Goal: Task Accomplishment & Management: Use online tool/utility

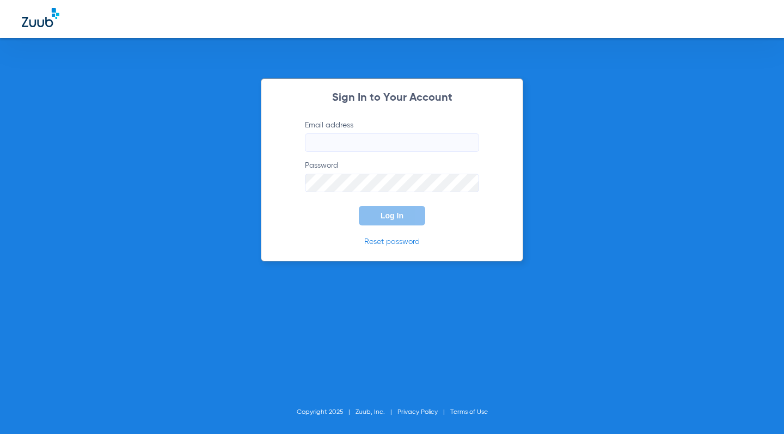
type input "[EMAIL_ADDRESS][DOMAIN_NAME]"
click at [389, 212] on span "Log In" at bounding box center [392, 215] width 23 height 9
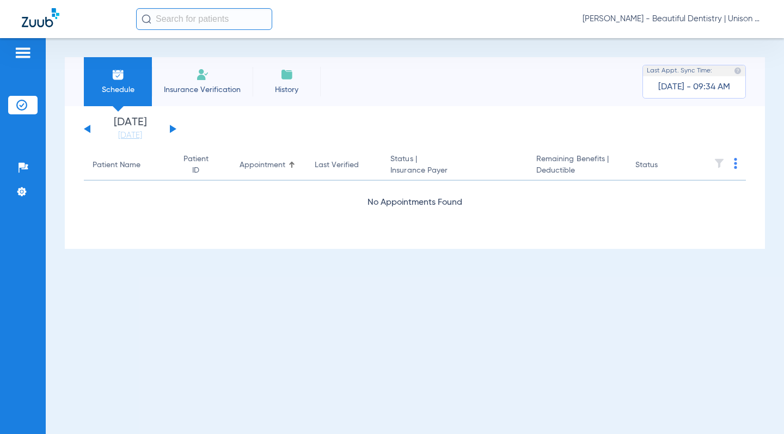
click at [170, 127] on button at bounding box center [173, 129] width 7 height 8
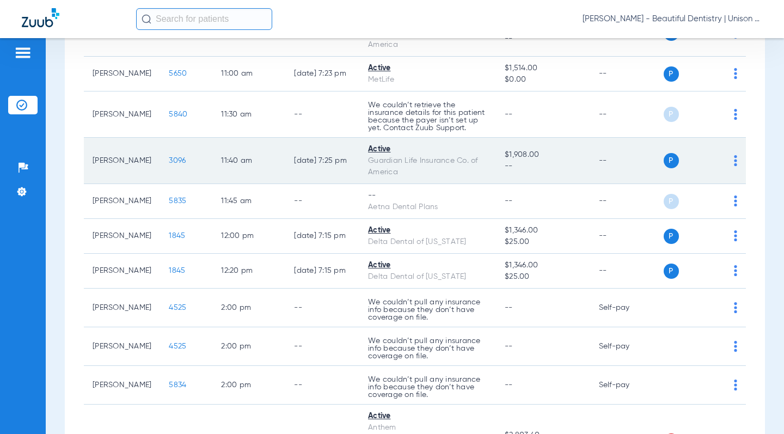
scroll to position [490, 0]
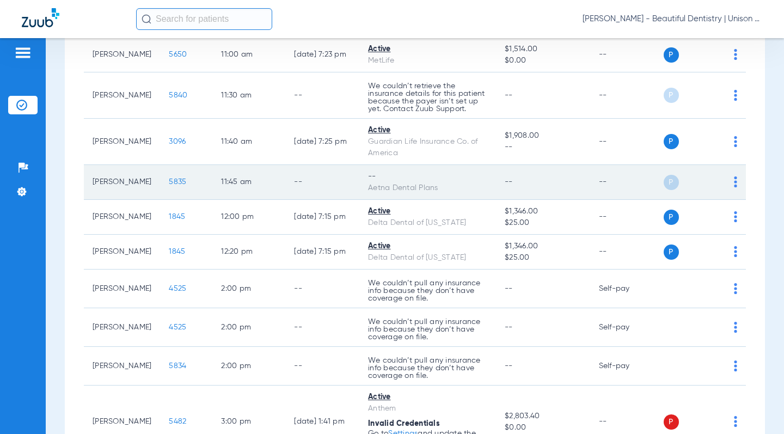
click at [734, 181] on img at bounding box center [735, 181] width 3 height 11
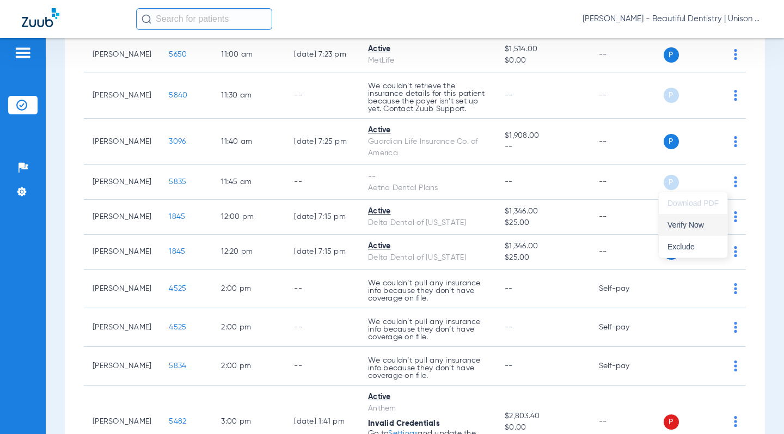
click at [688, 231] on button "Verify Now" at bounding box center [693, 225] width 69 height 22
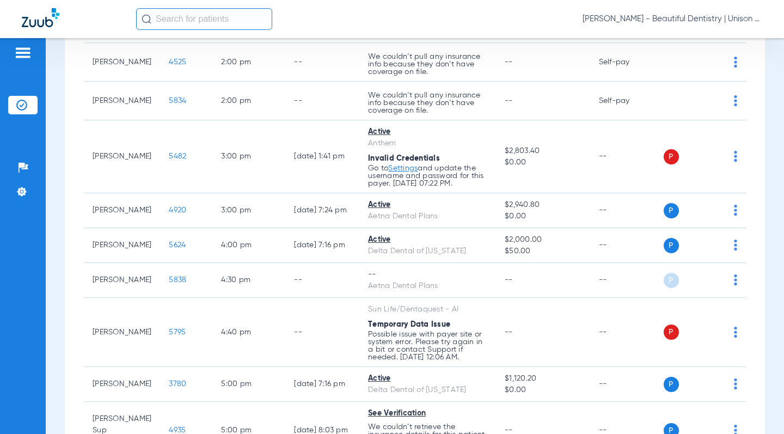
scroll to position [762, 0]
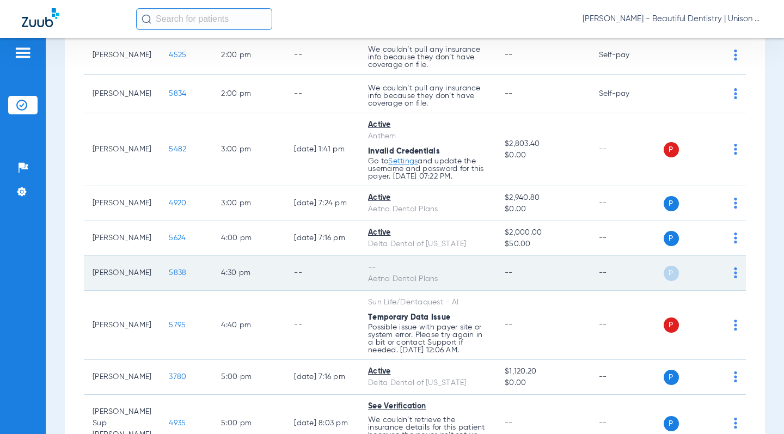
click at [734, 278] on img at bounding box center [735, 272] width 3 height 11
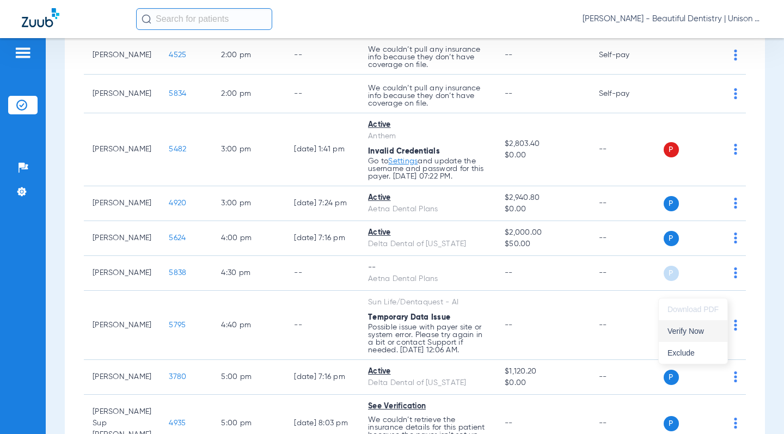
click at [696, 333] on span "Verify Now" at bounding box center [693, 331] width 51 height 8
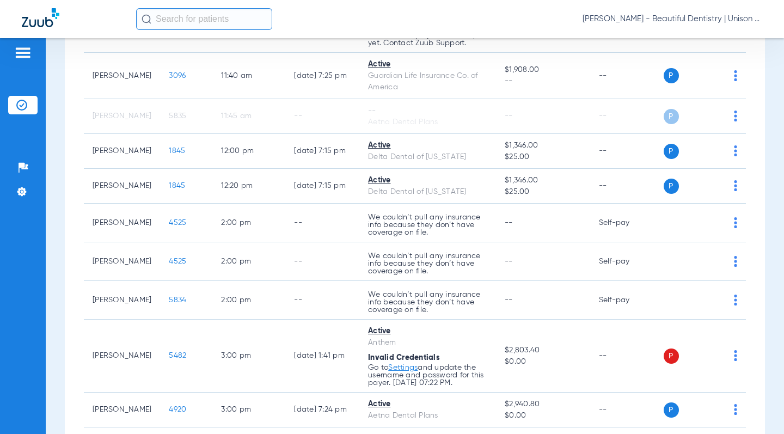
scroll to position [553, 0]
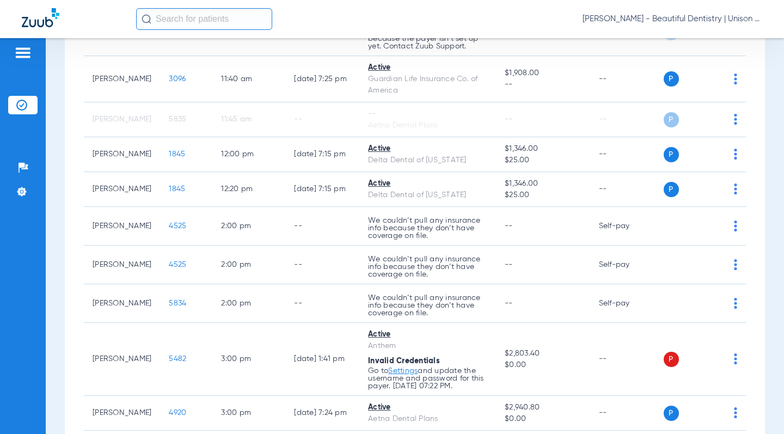
drag, startPoint x: 767, startPoint y: 220, endPoint x: 762, endPoint y: 183, distance: 37.4
click at [762, 183] on div "Schedule Insurance Verification History Last Appt. Sync Time: [DATE] - 09:34 AM…" at bounding box center [415, 236] width 738 height 396
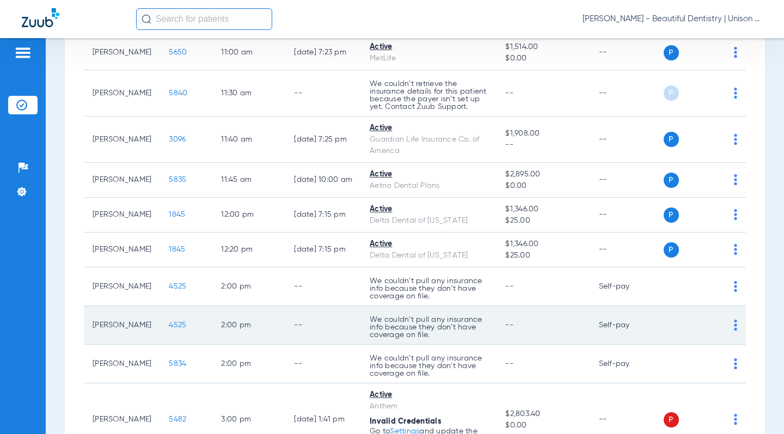
scroll to position [438, 0]
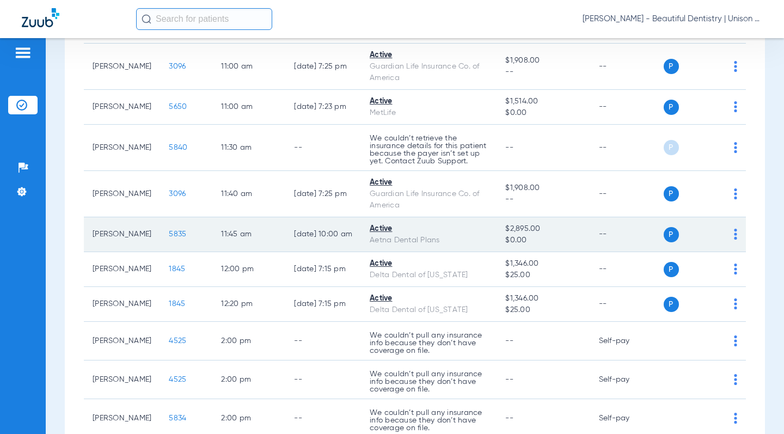
click at [169, 235] on span "5835" at bounding box center [177, 234] width 17 height 8
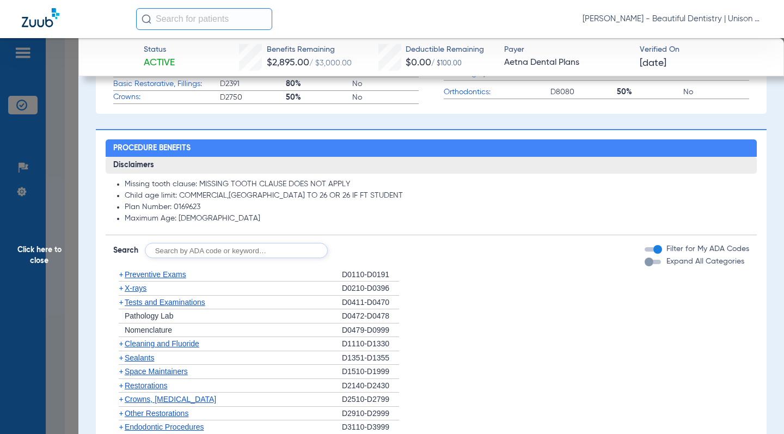
scroll to position [599, 0]
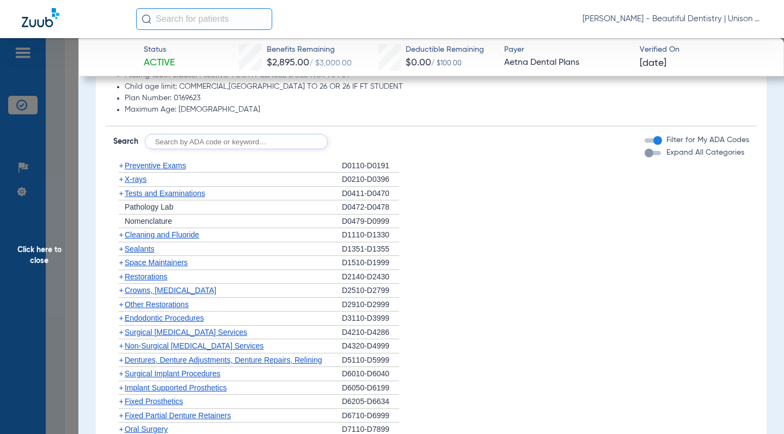
click at [119, 180] on span "+" at bounding box center [121, 179] width 4 height 9
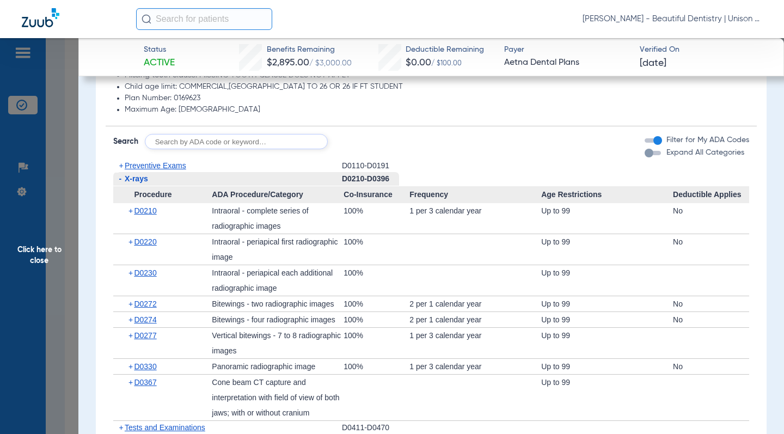
scroll to position [653, 0]
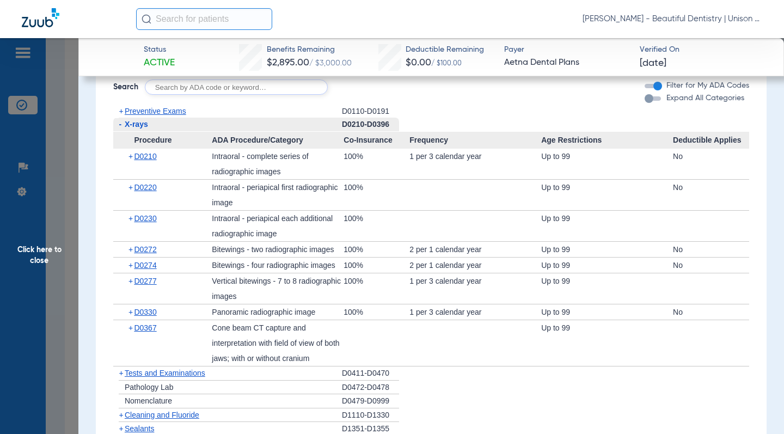
click at [129, 329] on span "+" at bounding box center [132, 327] width 6 height 15
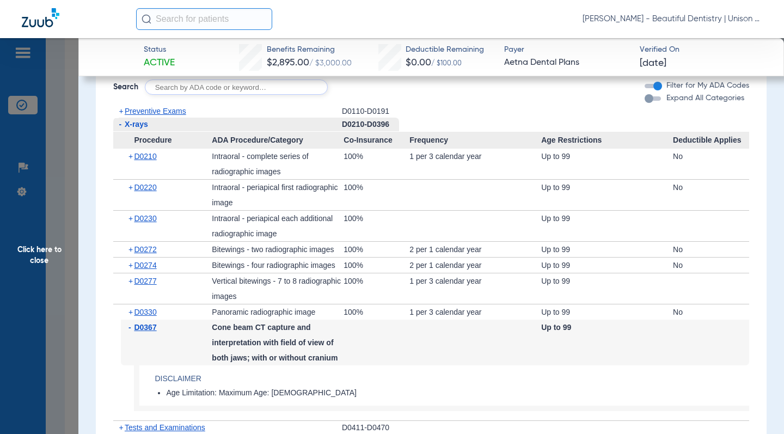
click at [129, 329] on span "-" at bounding box center [132, 327] width 6 height 15
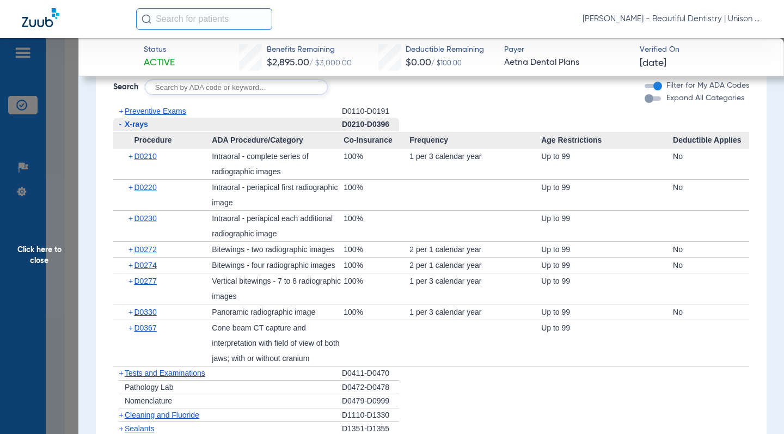
click at [119, 374] on span "+" at bounding box center [121, 373] width 4 height 9
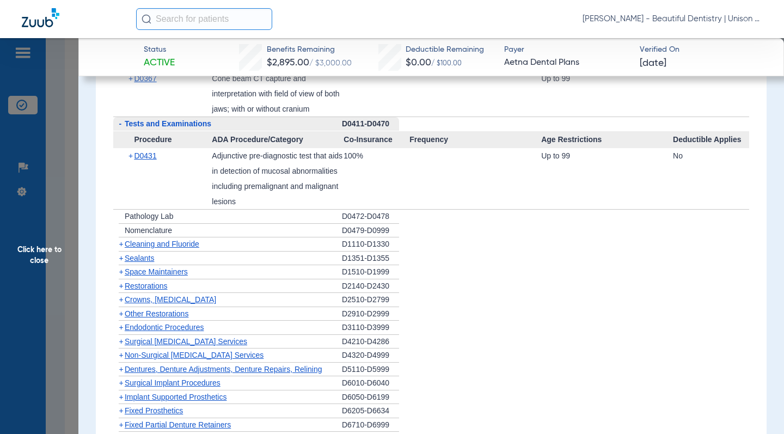
scroll to position [926, 0]
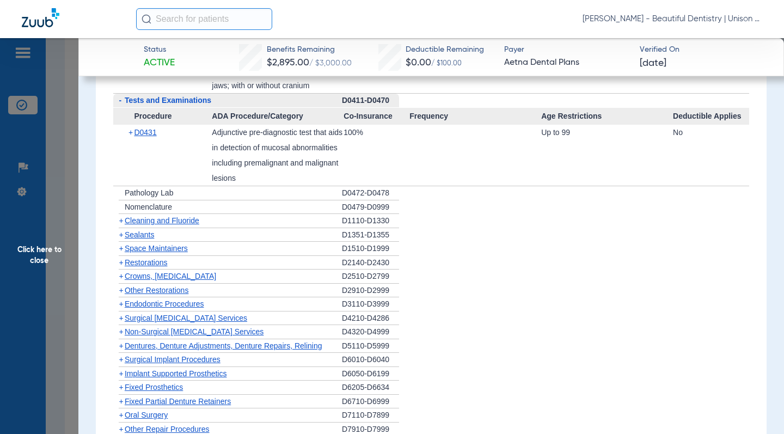
click at [118, 223] on span "+" at bounding box center [118, 221] width 11 height 14
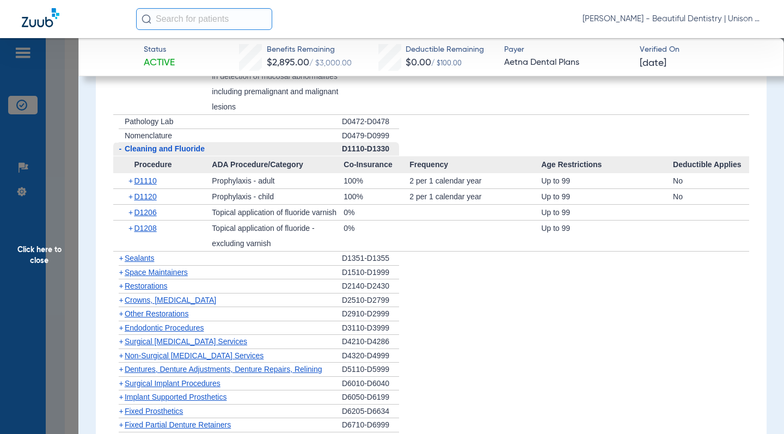
scroll to position [1035, 0]
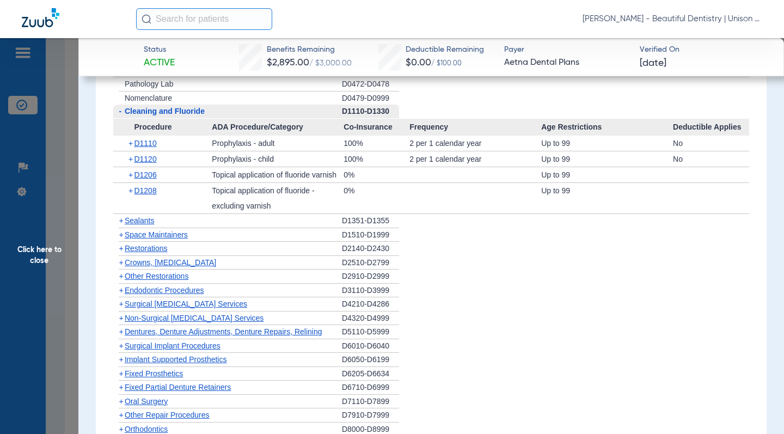
click at [121, 319] on span "+" at bounding box center [121, 318] width 4 height 9
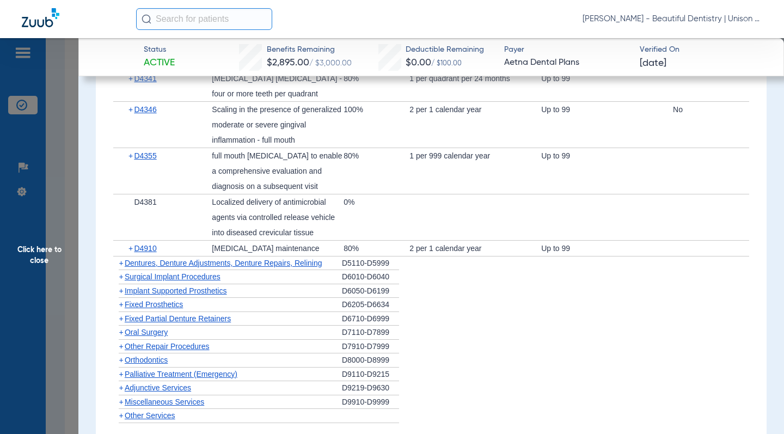
scroll to position [1307, 0]
click at [119, 262] on span "+" at bounding box center [121, 262] width 4 height 9
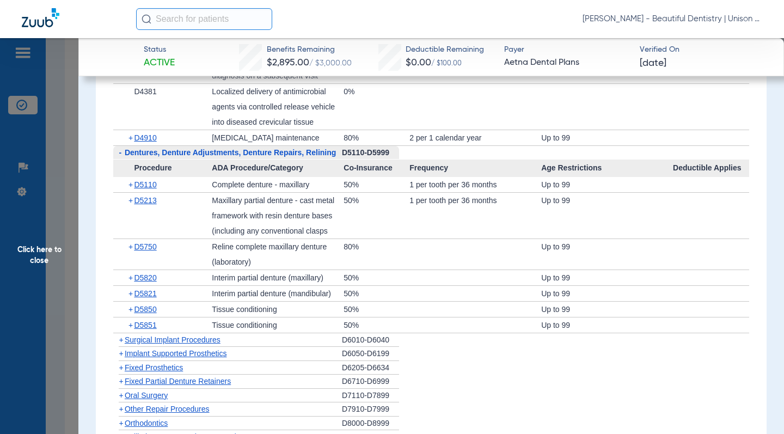
scroll to position [1470, 0]
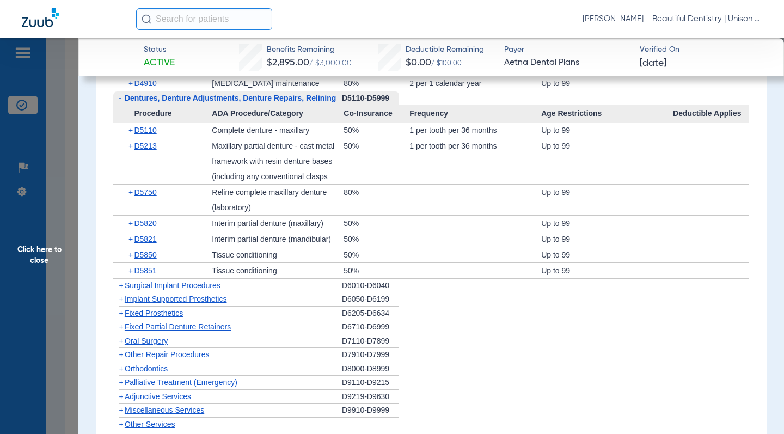
click at [119, 286] on span "+" at bounding box center [121, 285] width 4 height 9
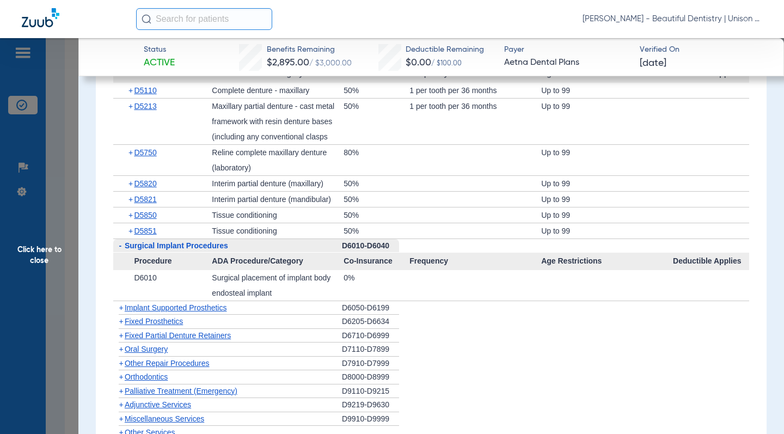
scroll to position [1525, 0]
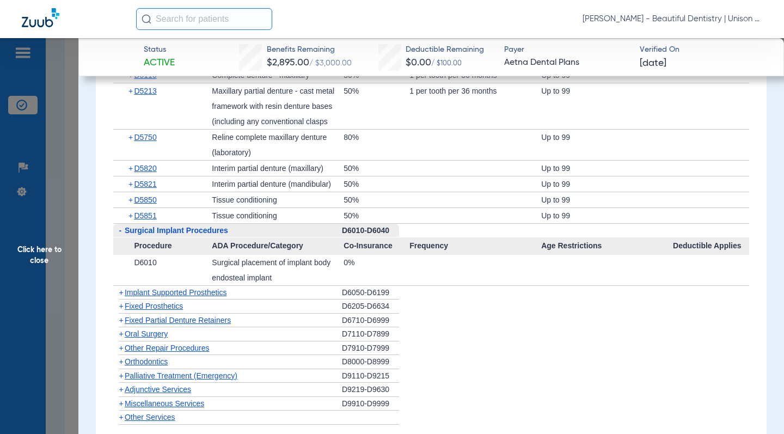
click at [121, 292] on span "+" at bounding box center [121, 292] width 4 height 9
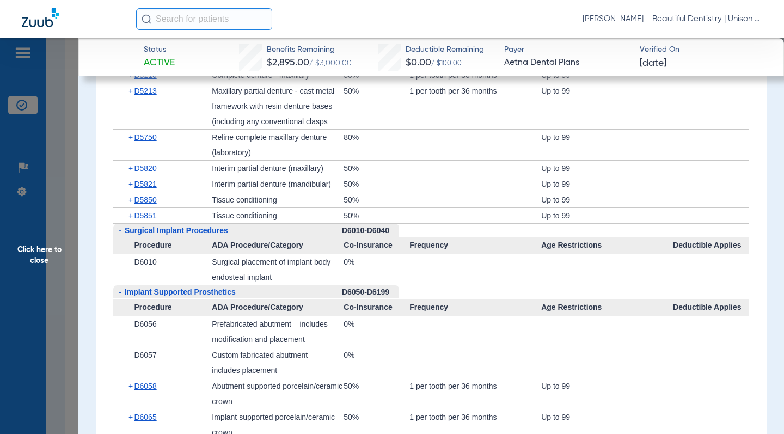
scroll to position [1688, 0]
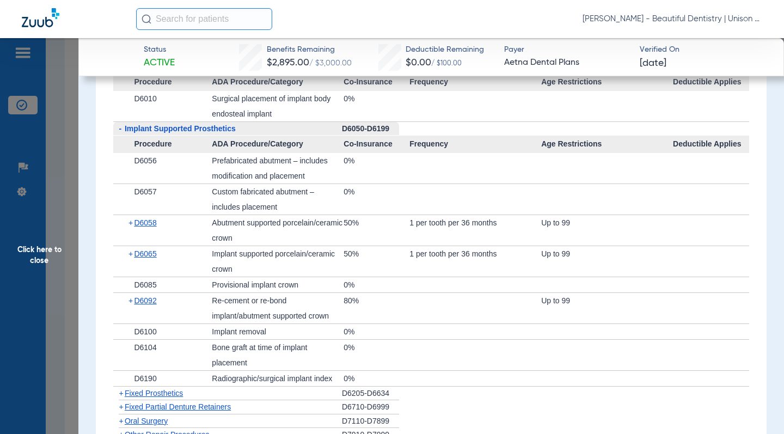
click at [130, 301] on span "+" at bounding box center [132, 300] width 6 height 15
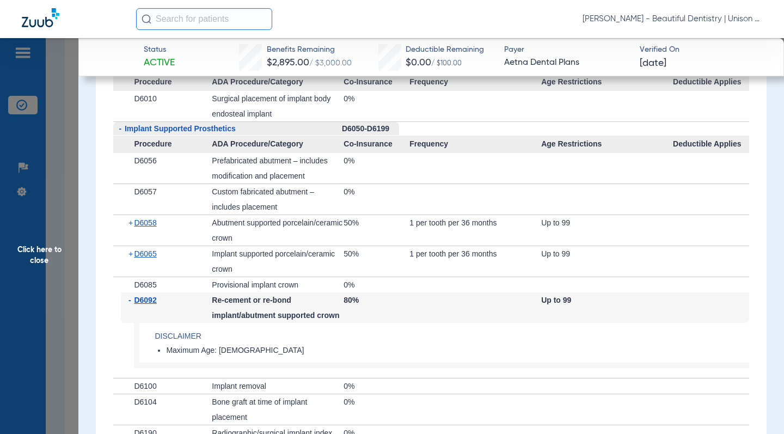
click at [130, 301] on span "-" at bounding box center [132, 299] width 6 height 15
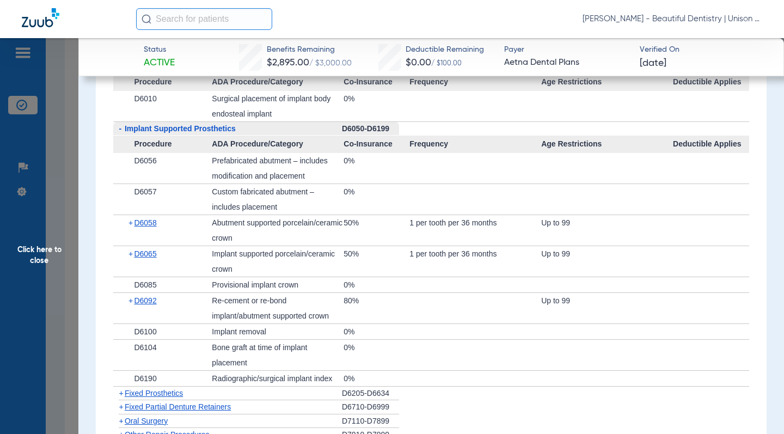
click at [121, 131] on span "-" at bounding box center [120, 128] width 3 height 9
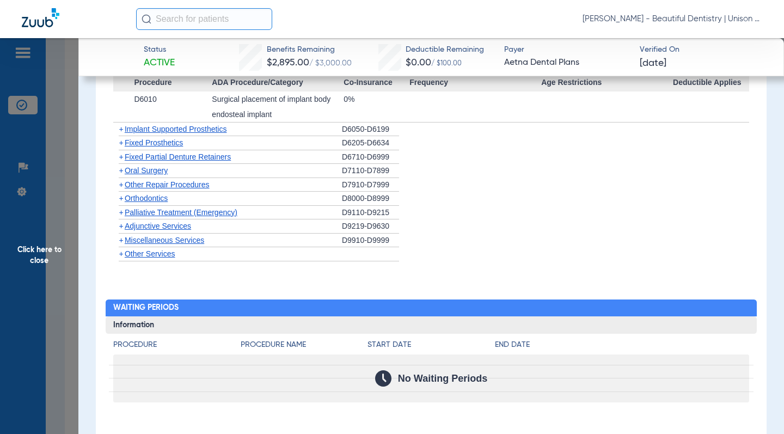
click at [122, 144] on span "+" at bounding box center [121, 142] width 4 height 9
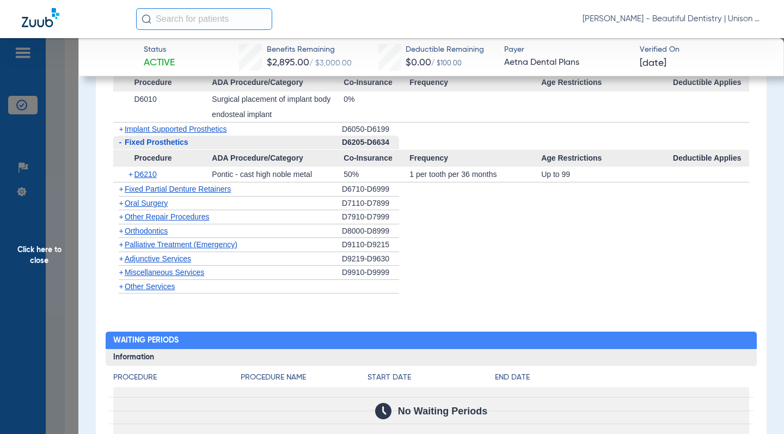
click at [122, 144] on span "-" at bounding box center [118, 143] width 11 height 14
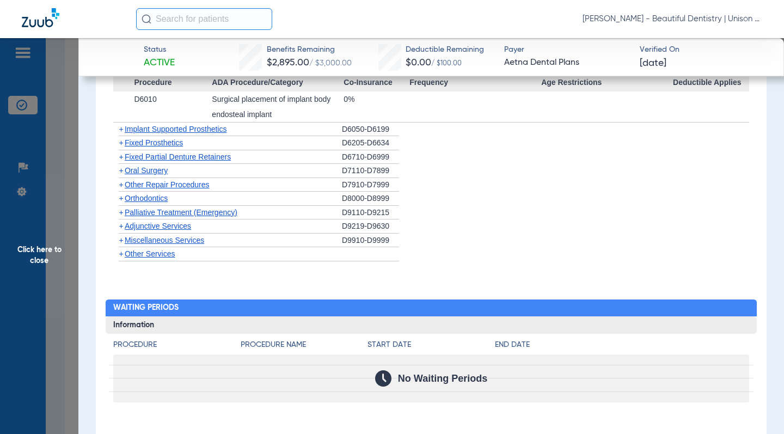
click at [120, 132] on span "+" at bounding box center [121, 129] width 4 height 9
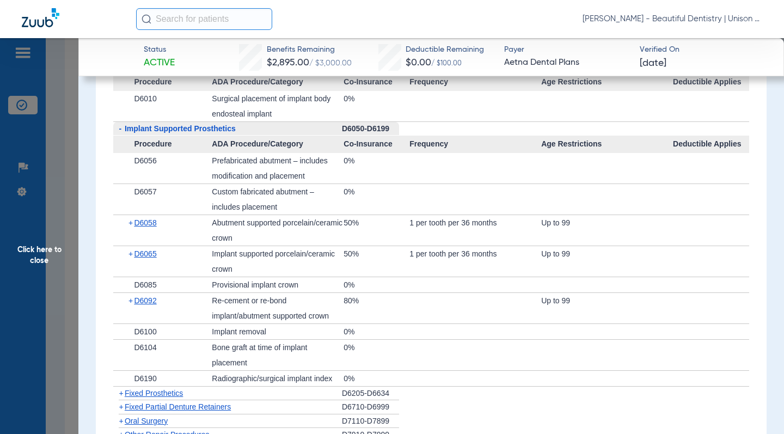
click at [120, 132] on span "-" at bounding box center [120, 128] width 3 height 9
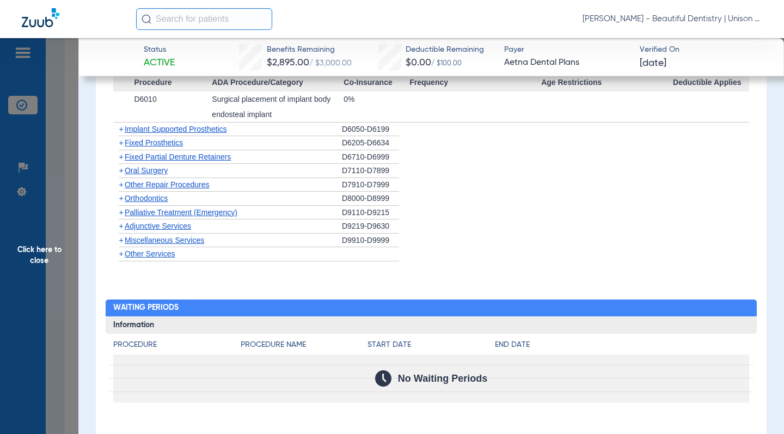
click at [119, 154] on span "+" at bounding box center [121, 156] width 4 height 9
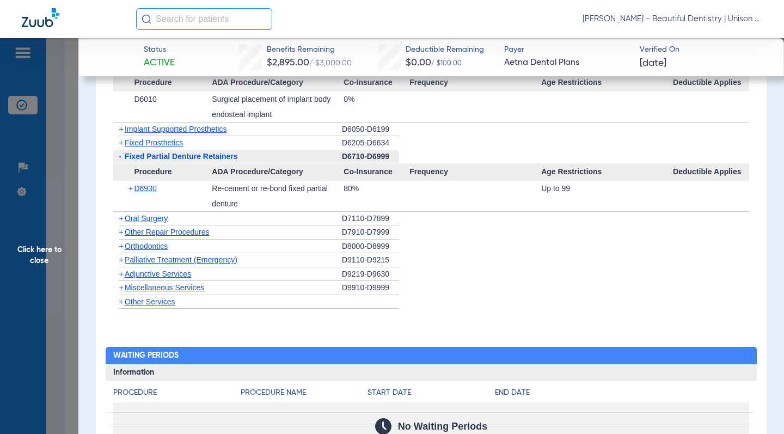
click at [120, 218] on span "+" at bounding box center [121, 218] width 4 height 9
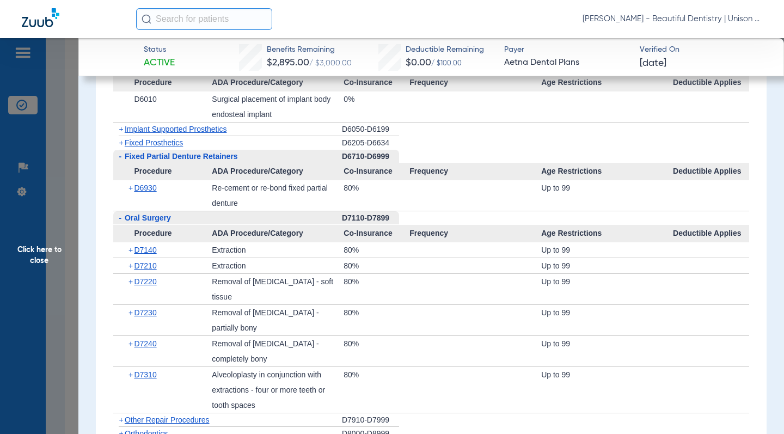
scroll to position [1743, 0]
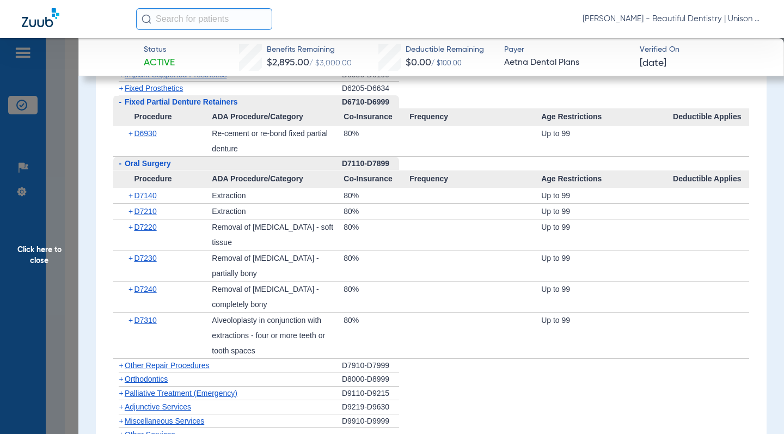
click at [121, 368] on span "+" at bounding box center [121, 365] width 4 height 9
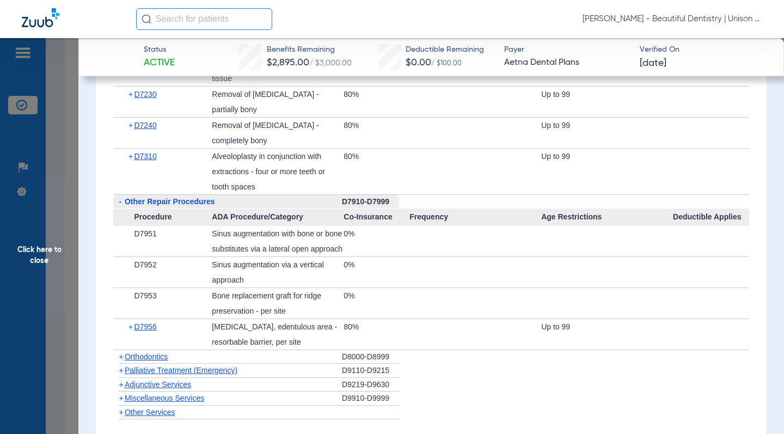
scroll to position [1960, 0]
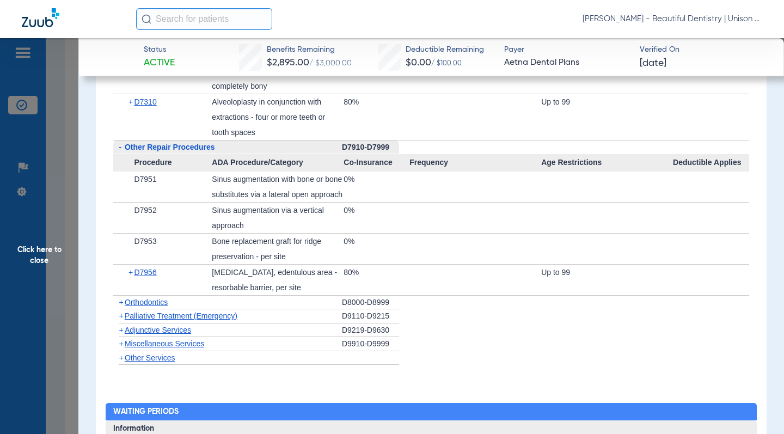
click at [125, 334] on span "Adjunctive Services" at bounding box center [158, 330] width 66 height 9
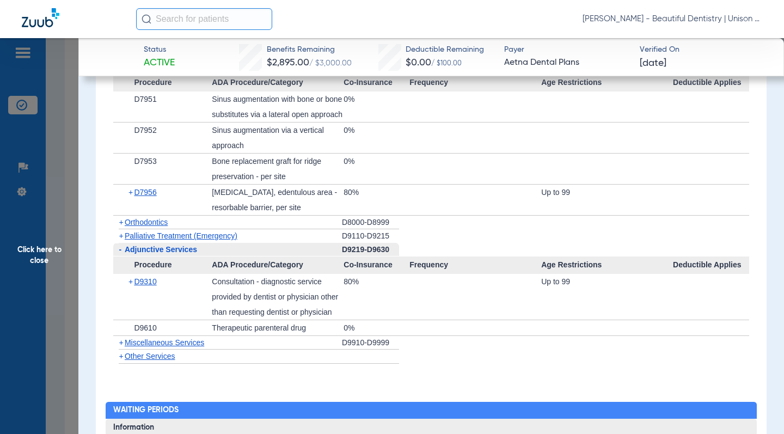
scroll to position [2069, 0]
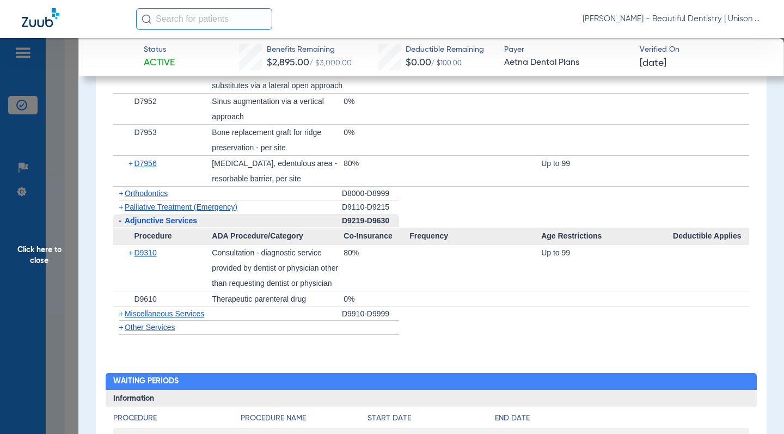
click at [118, 321] on span "+" at bounding box center [118, 314] width 11 height 14
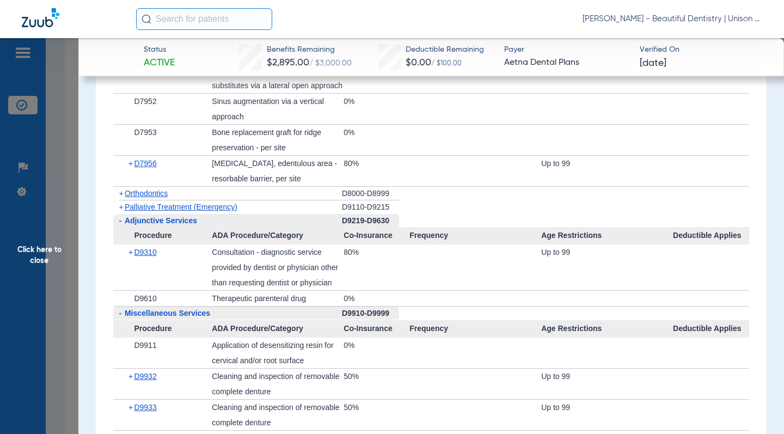
click at [121, 317] on span "-" at bounding box center [120, 313] width 3 height 9
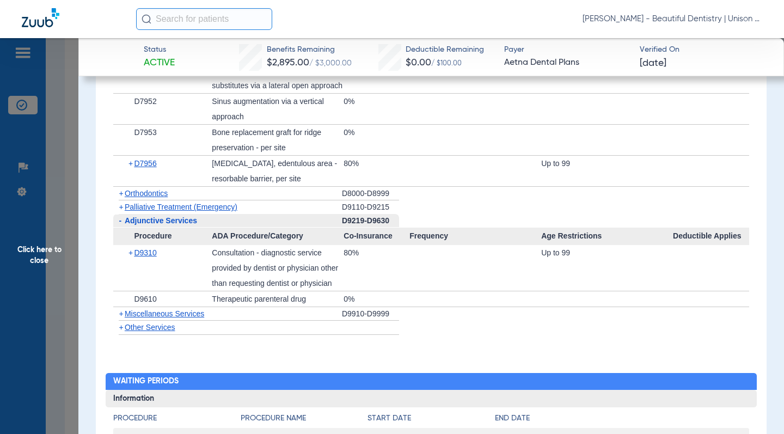
click at [120, 318] on span "+" at bounding box center [121, 313] width 4 height 9
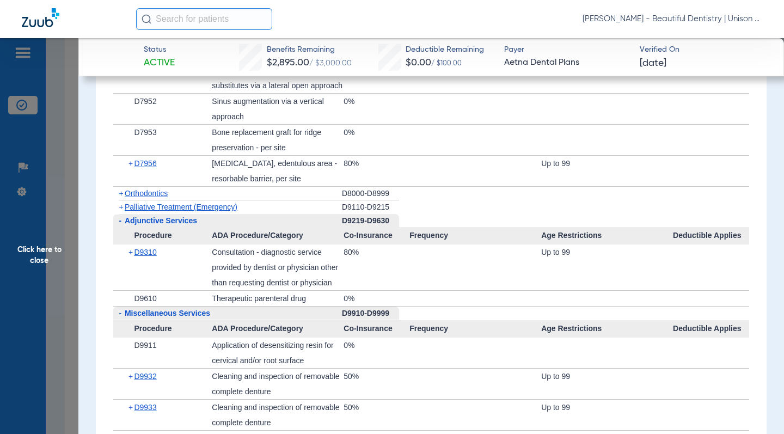
click at [123, 211] on span "+" at bounding box center [121, 207] width 4 height 9
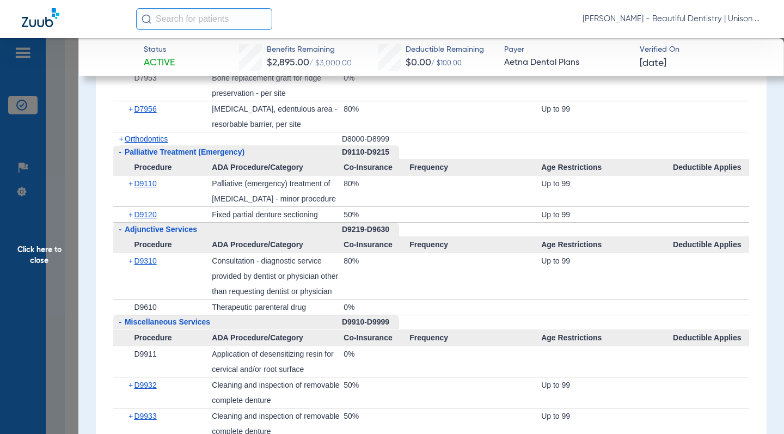
scroll to position [2178, 0]
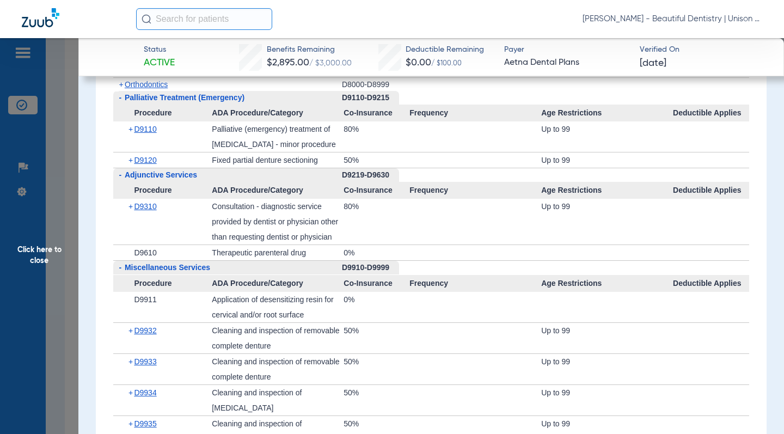
drag, startPoint x: 103, startPoint y: 314, endPoint x: 109, endPoint y: 309, distance: 7.4
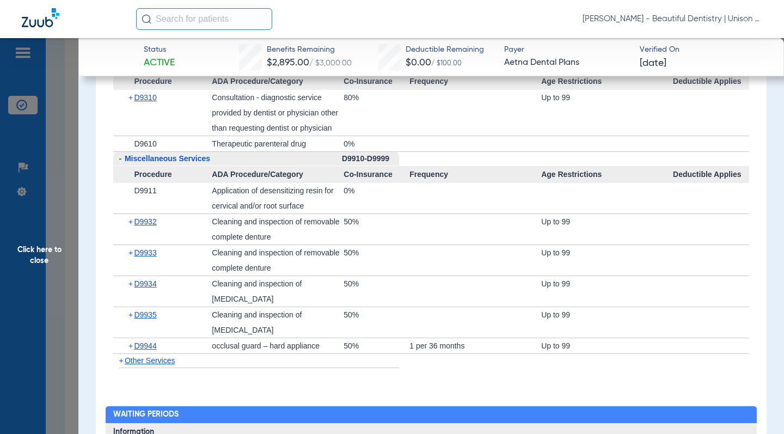
click at [123, 365] on span "+" at bounding box center [121, 360] width 4 height 9
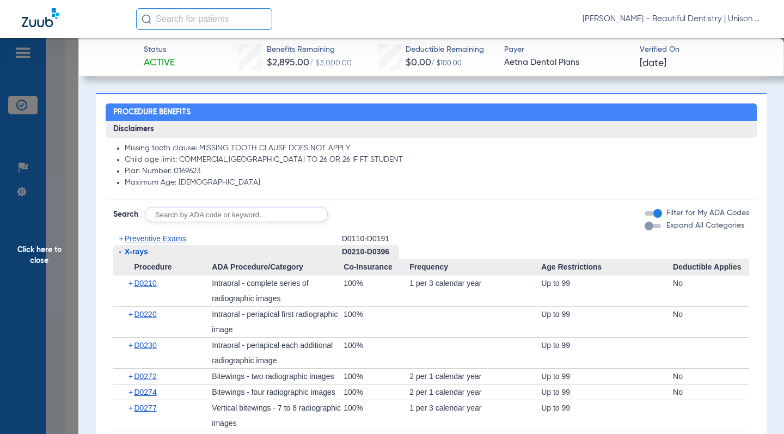
scroll to position [436, 0]
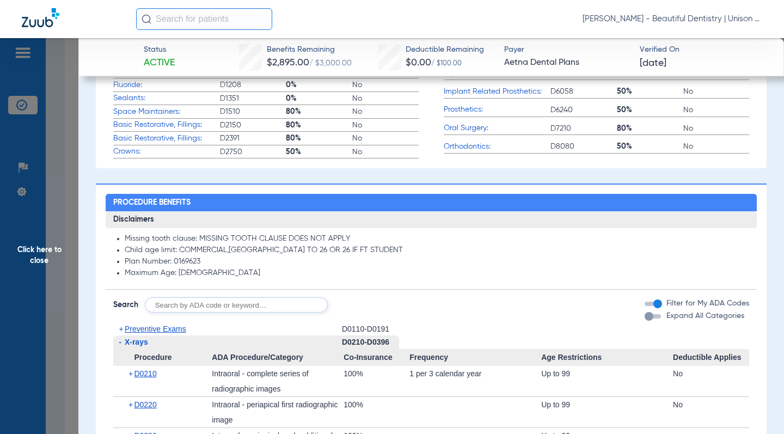
click at [645, 318] on div "button" at bounding box center [649, 316] width 9 height 9
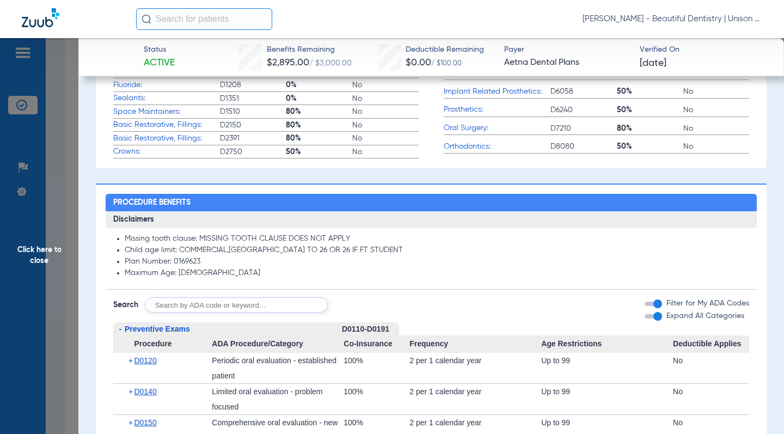
click at [653, 318] on div "button" at bounding box center [657, 316] width 9 height 9
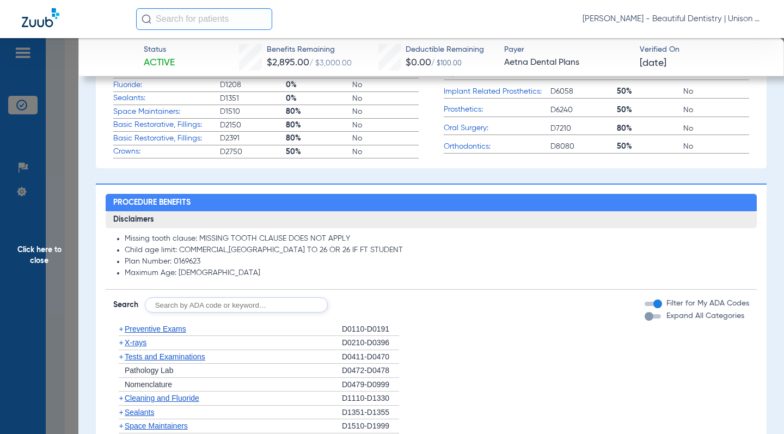
scroll to position [653, 0]
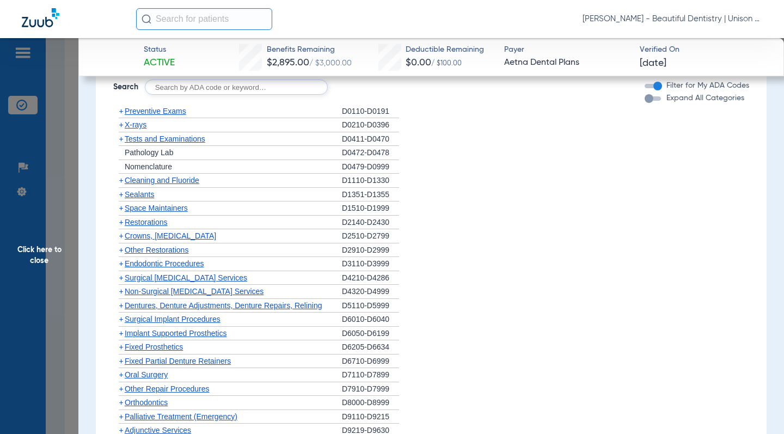
click at [120, 240] on span "+" at bounding box center [121, 235] width 4 height 9
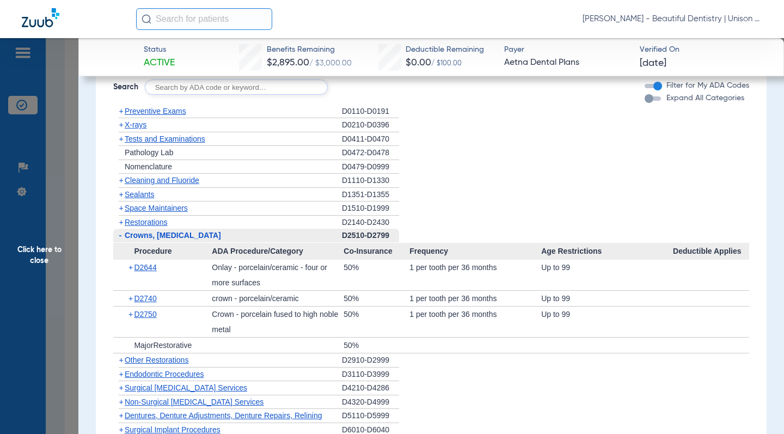
scroll to position [708, 0]
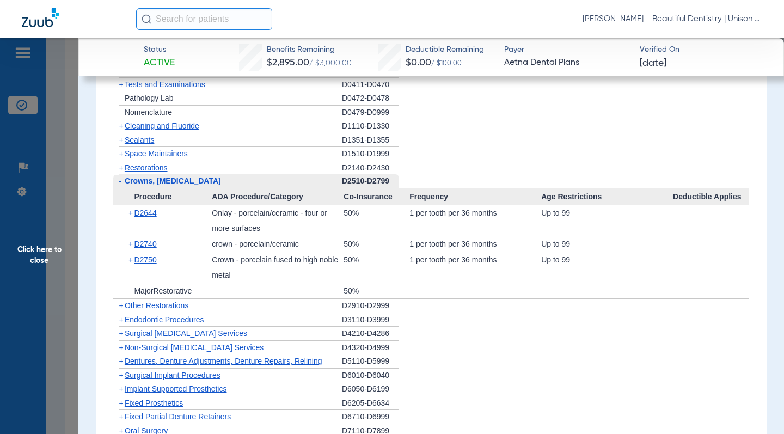
click at [109, 239] on app-category-list "+ Preventive Exams D0110-D0191 + X-rays D0210-D0396 + Tests and Examinations D0…" at bounding box center [431, 286] width 651 height 472
click at [122, 308] on span "+" at bounding box center [121, 305] width 4 height 9
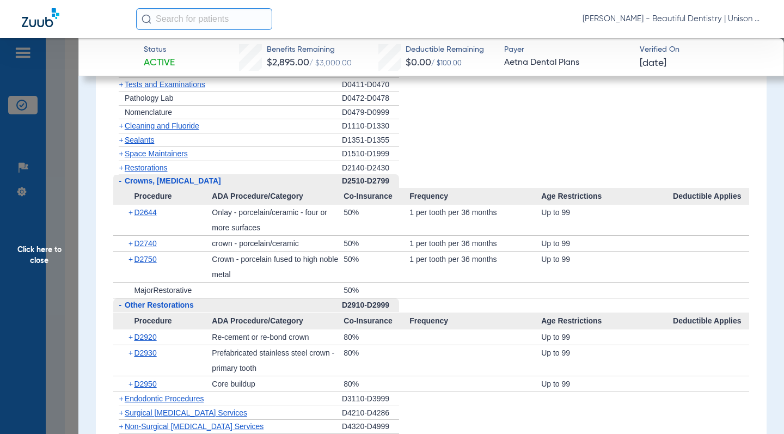
click at [109, 288] on app-category-list "+ Preventive Exams D0110-D0191 + X-rays D0210-D0396 + Tests and Examinations D0…" at bounding box center [431, 325] width 651 height 551
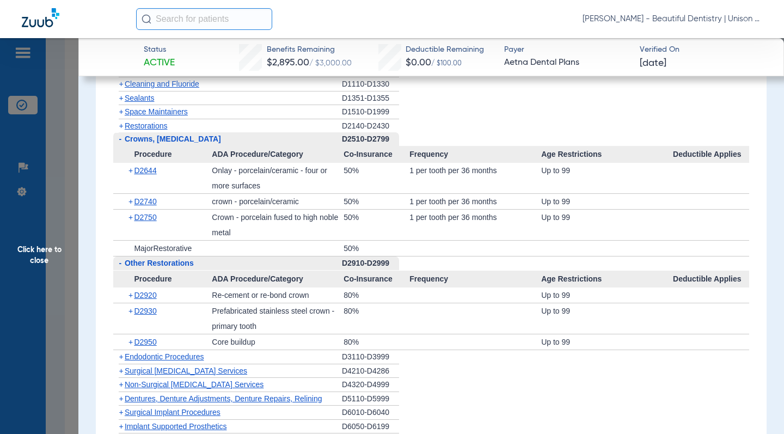
scroll to position [762, 0]
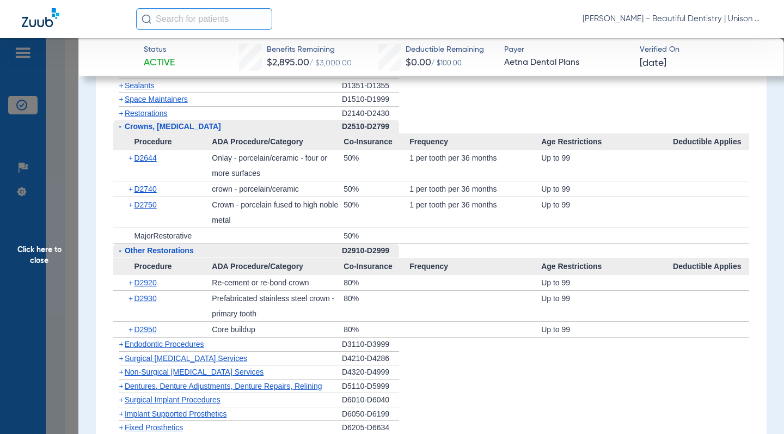
click at [119, 348] on span "+" at bounding box center [121, 344] width 4 height 9
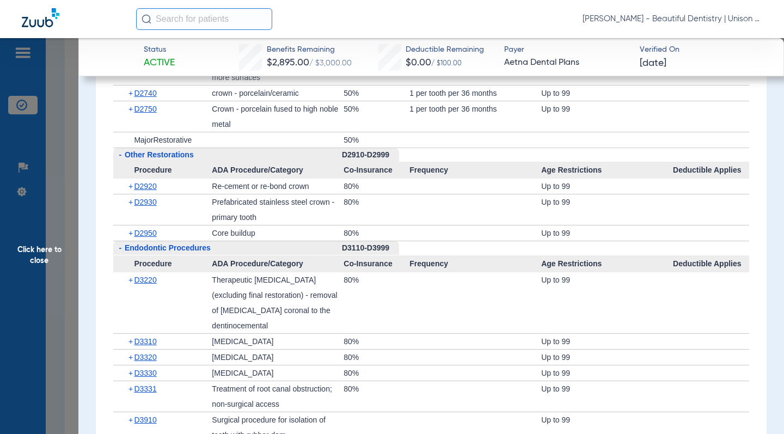
scroll to position [871, 0]
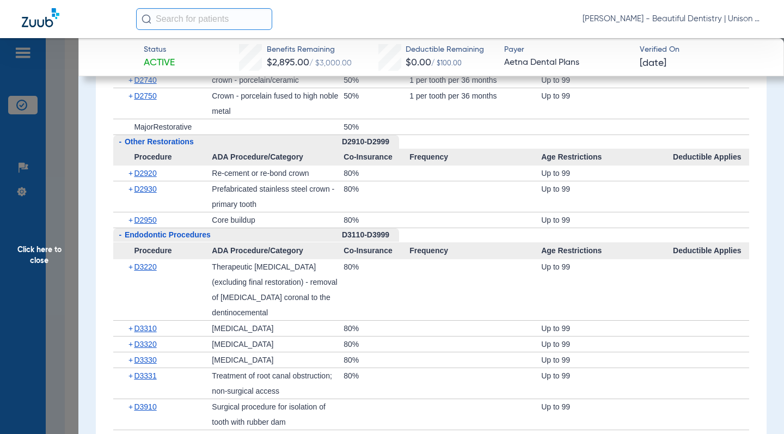
click at [111, 327] on app-category-list "+ Preventive Exams D0110-D0191 + X-rays D0210-D0396 + Tests and Examinations D0…" at bounding box center [431, 271] width 651 height 769
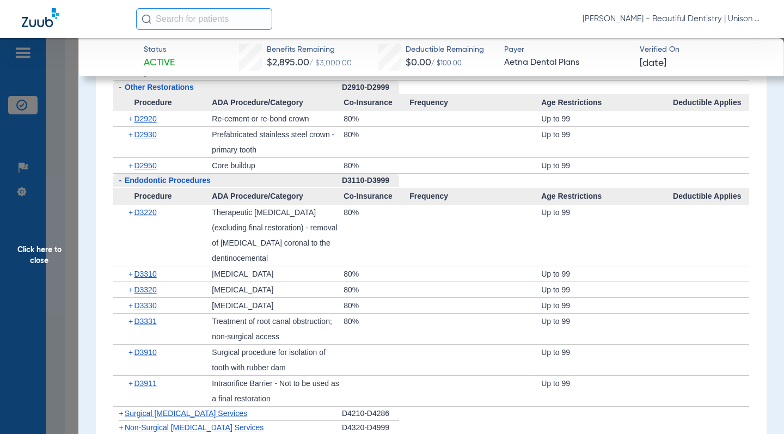
scroll to position [980, 0]
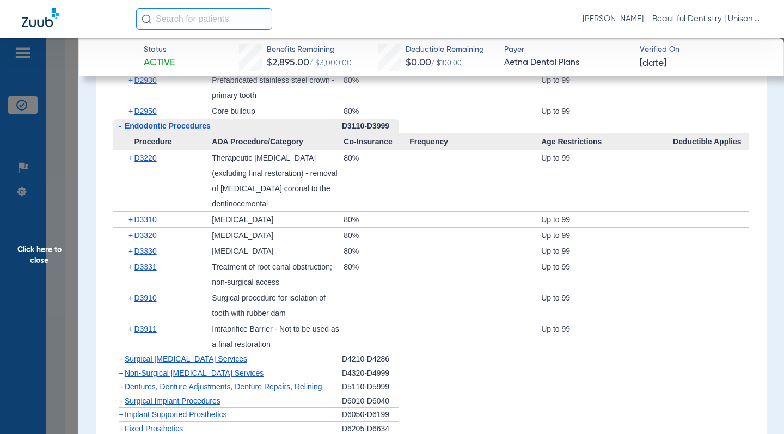
click at [68, 187] on span "Click here to close" at bounding box center [39, 255] width 78 height 434
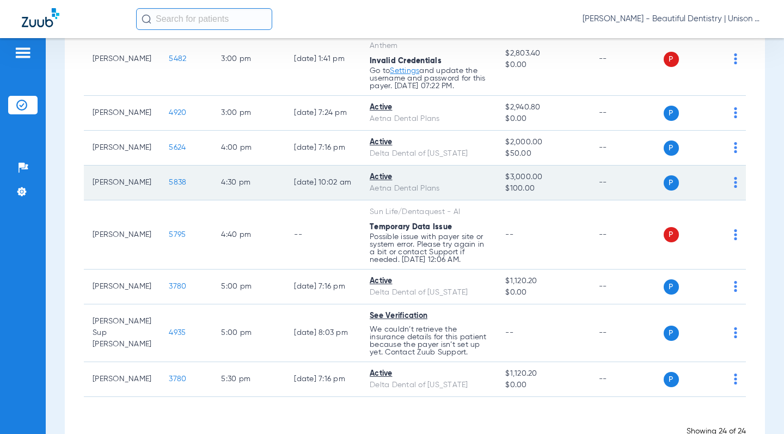
scroll to position [846, 0]
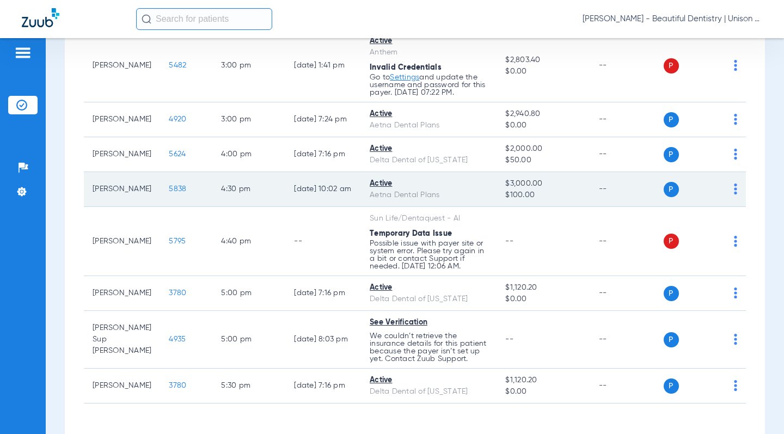
click at [169, 193] on span "5838" at bounding box center [177, 189] width 17 height 8
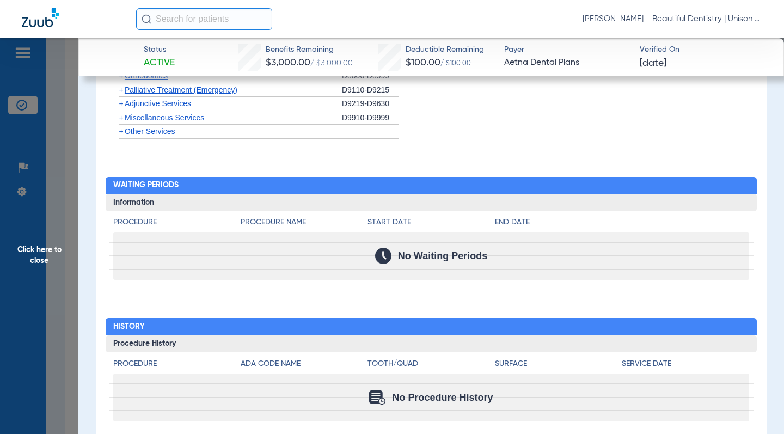
scroll to position [1005, 0]
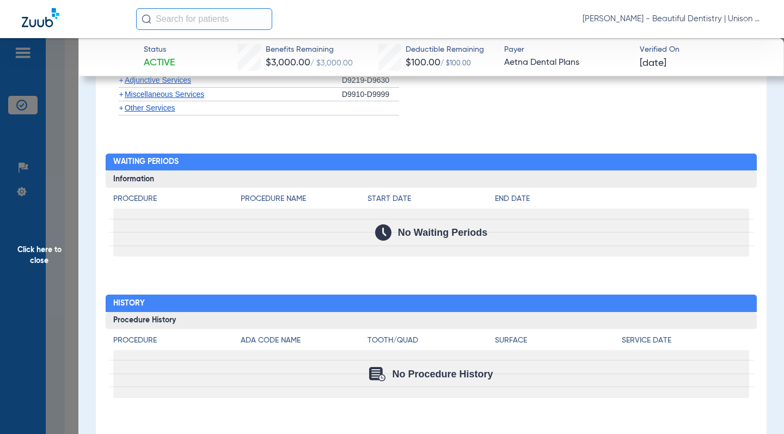
click at [72, 207] on span "Click here to close" at bounding box center [39, 255] width 78 height 434
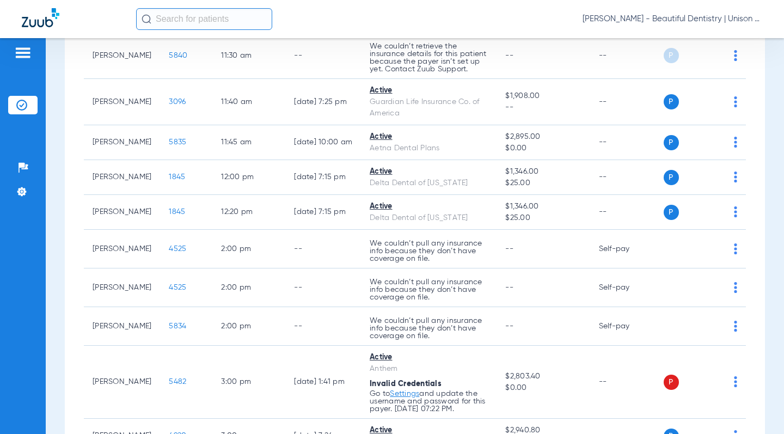
scroll to position [520, 0]
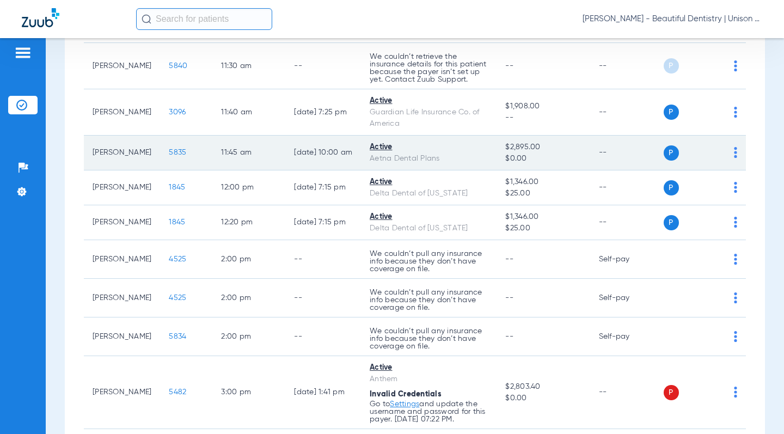
click at [169, 152] on span "5835" at bounding box center [177, 153] width 17 height 8
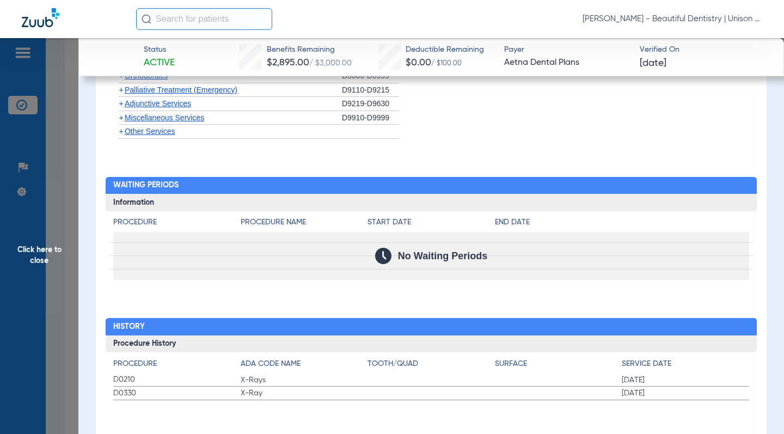
scroll to position [984, 0]
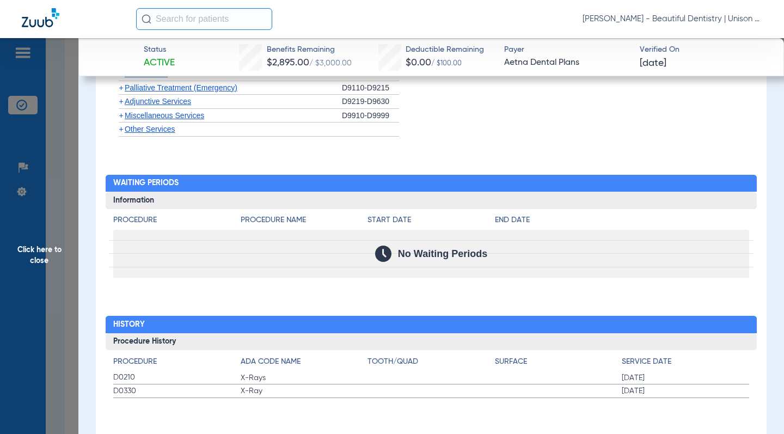
click at [64, 152] on span "Click here to close" at bounding box center [39, 255] width 78 height 434
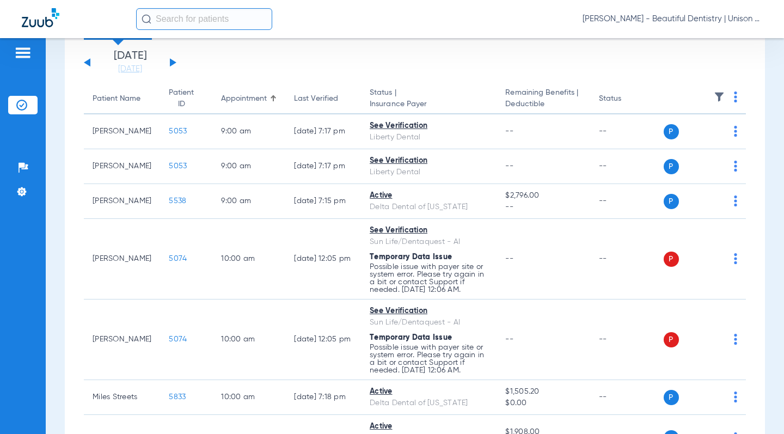
scroll to position [0, 0]
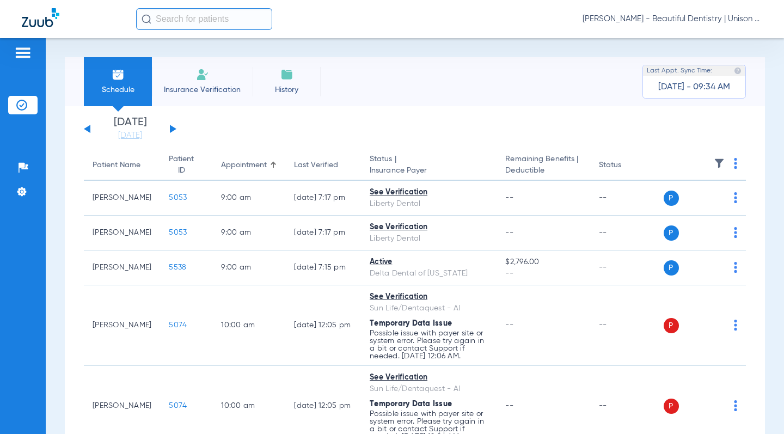
click at [722, 158] on th at bounding box center [705, 165] width 83 height 30
click at [733, 168] on th at bounding box center [705, 165] width 83 height 30
click at [734, 162] on img at bounding box center [735, 163] width 3 height 11
click at [675, 205] on span "Verify All" at bounding box center [685, 207] width 65 height 8
